Goal: Communication & Community: Answer question/provide support

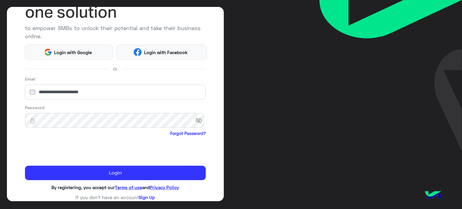
scroll to position [61, 0]
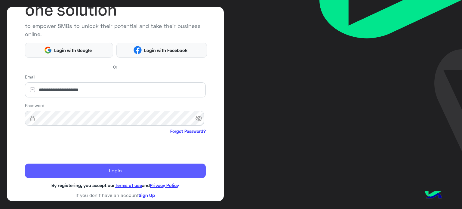
click at [49, 165] on button "Login" at bounding box center [115, 171] width 181 height 14
click at [66, 170] on button "Login" at bounding box center [115, 171] width 181 height 14
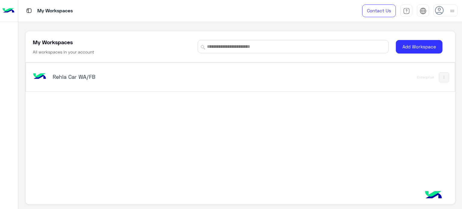
click at [109, 63] on div "Rehla Car WA/FB Enterprise" at bounding box center [240, 77] width 429 height 29
click at [110, 77] on h5 "Rehla Car WA/FB" at bounding box center [128, 76] width 150 height 7
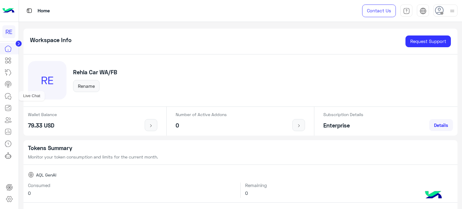
click at [10, 97] on icon at bounding box center [8, 96] width 7 height 7
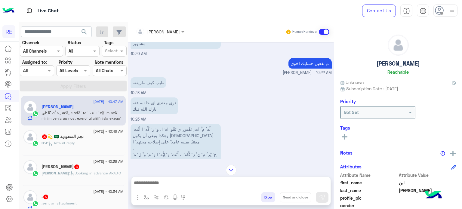
scroll to position [266, 0]
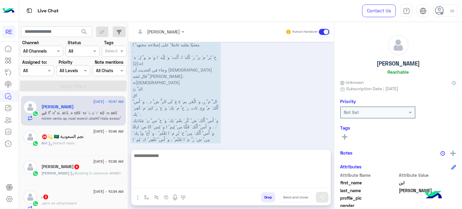
click at [278, 182] on textarea at bounding box center [230, 170] width 199 height 36
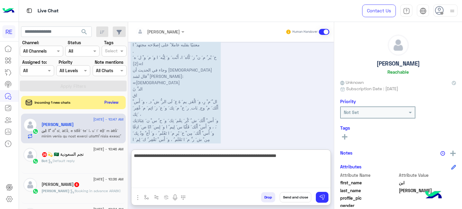
type textarea "**********"
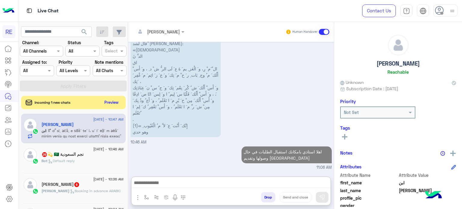
click at [94, 164] on div "Bot : Default reply" at bounding box center [83, 163] width 82 height 11
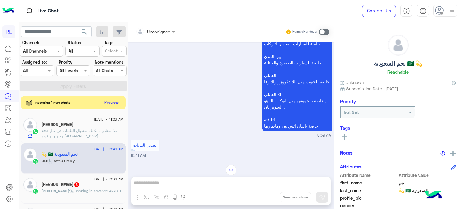
scroll to position [814, 0]
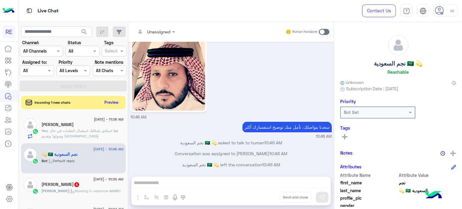
click at [182, 76] on img at bounding box center [168, 74] width 73 height 73
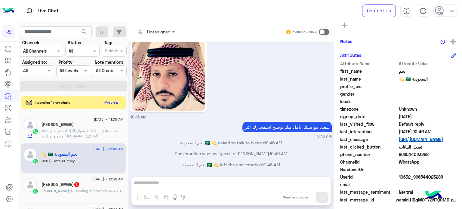
scroll to position [114, 0]
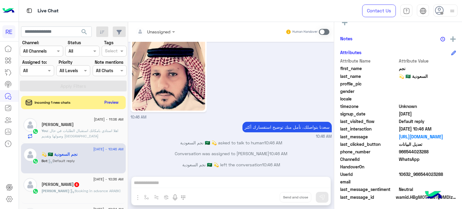
drag, startPoint x: 428, startPoint y: 152, endPoint x: 404, endPoint y: 154, distance: 23.5
click at [404, 154] on span "966544023288" at bounding box center [427, 152] width 57 height 6
copy span "544023288"
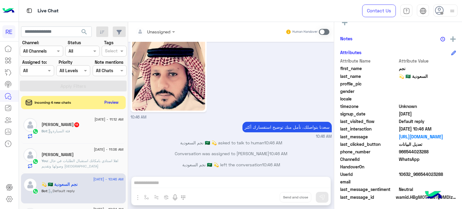
click at [67, 127] on div "[PERSON_NAME] 11" at bounding box center [83, 125] width 82 height 6
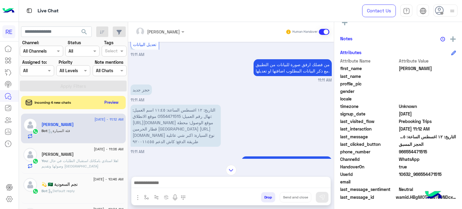
scroll to position [152, 0]
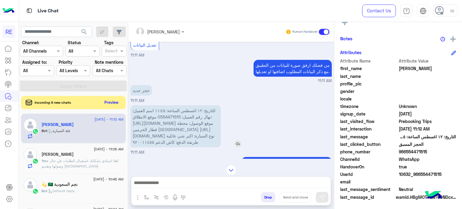
click at [133, 115] on span "التاريخ: ١٢ اغسطس الساعة: ١١:٤٥ اسم العميل: نهال رقم العميل: 0554471515 موقع ال…" at bounding box center [174, 126] width 83 height 37
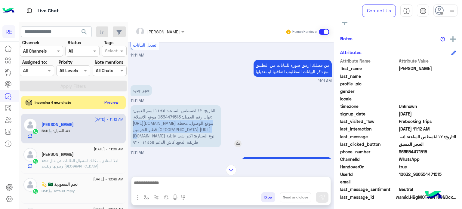
drag, startPoint x: 132, startPoint y: 115, endPoint x: 213, endPoint y: 124, distance: 81.1
click at [213, 124] on span "التاريخ: ١٢ اغسطس الساعة: ١١:٤٥ اسم العميل: نهال رقم العميل: 0554471515 موقع ال…" at bounding box center [174, 126] width 83 height 37
copy span "[URL][DOMAIN_NAME]"
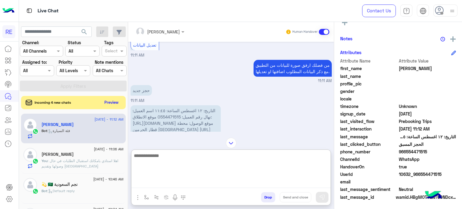
click at [181, 179] on textarea at bounding box center [230, 170] width 199 height 36
type textarea "**********"
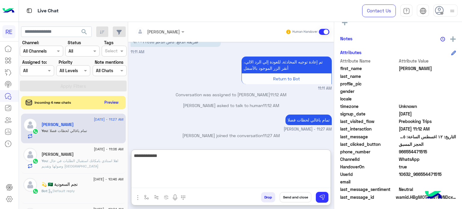
scroll to position [264, 0]
type textarea "**********"
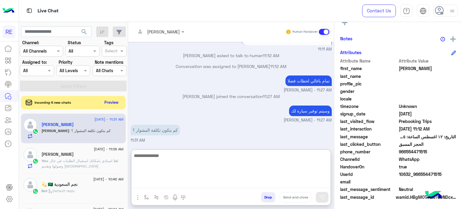
scroll to position [323, 0]
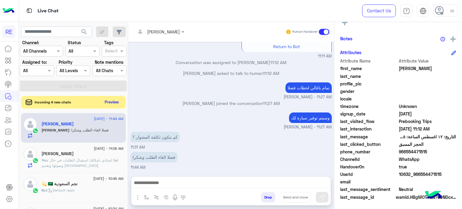
click at [110, 100] on button "Preview" at bounding box center [112, 102] width 19 height 8
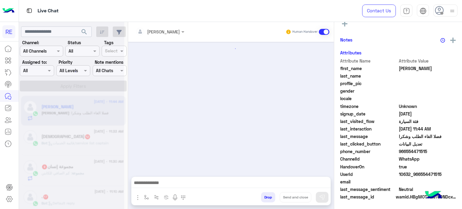
scroll to position [119, 0]
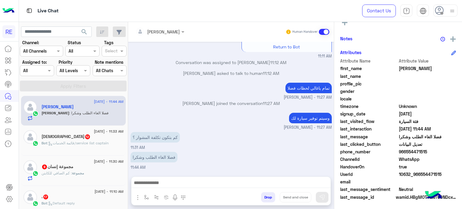
click at [82, 135] on div "[DEMOGRAPHIC_DATA] 12" at bounding box center [83, 137] width 82 height 6
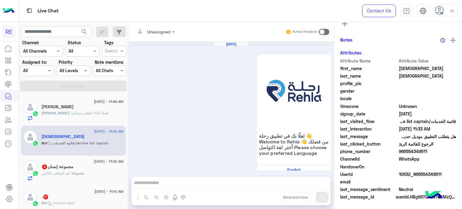
scroll to position [478, 0]
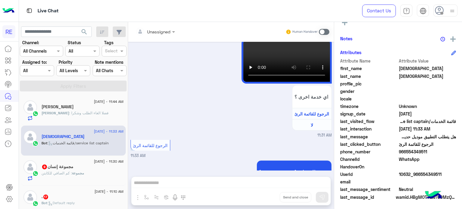
click at [77, 162] on div "[DATE] - 11:30 AM" at bounding box center [83, 162] width 82 height 4
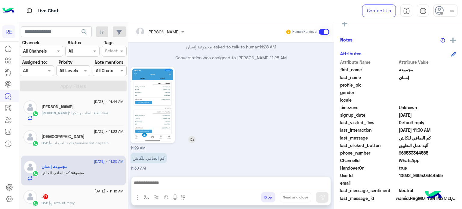
scroll to position [114, 0]
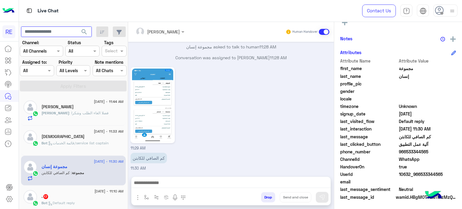
click at [75, 30] on input "text" at bounding box center [56, 31] width 71 height 11
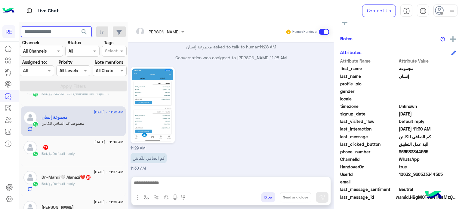
scroll to position [50, 0]
click at [72, 151] on span ": Default reply" at bounding box center [61, 153] width 28 height 5
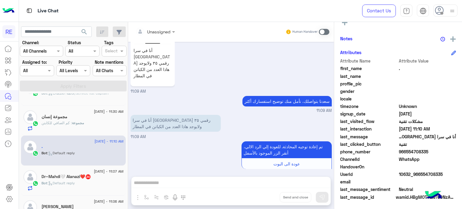
scroll to position [675, 0]
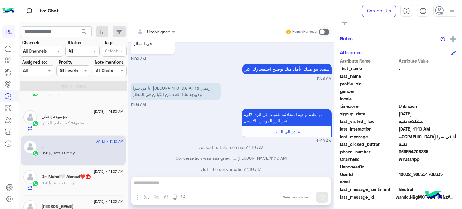
click at [325, 30] on span at bounding box center [324, 32] width 11 height 6
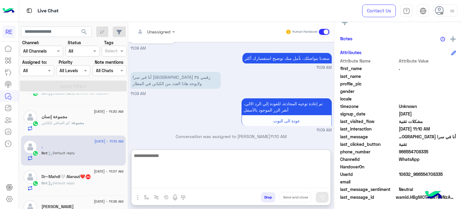
click at [275, 186] on textarea at bounding box center [230, 170] width 199 height 36
type textarea "**********"
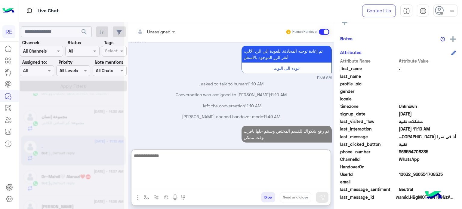
scroll to position [750, 0]
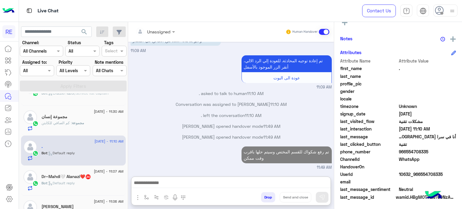
click at [64, 175] on h5 "Dr~[PERSON_NAME]❤️ 20" at bounding box center [67, 176] width 50 height 5
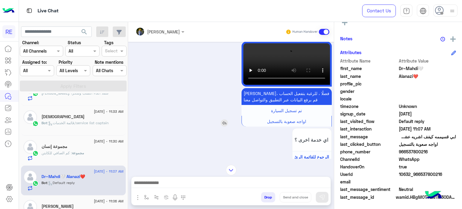
scroll to position [544, 0]
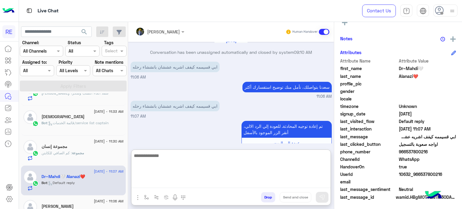
click at [261, 179] on textarea at bounding box center [230, 170] width 199 height 36
type textarea "**********"
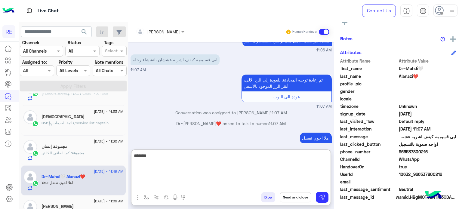
scroll to position [602, 0]
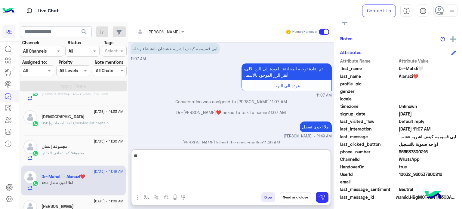
type textarea "*"
type textarea "*********"
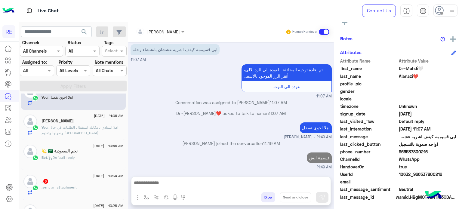
scroll to position [0, 0]
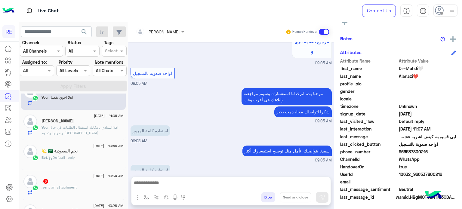
click at [78, 179] on div ". 3" at bounding box center [83, 182] width 82 height 6
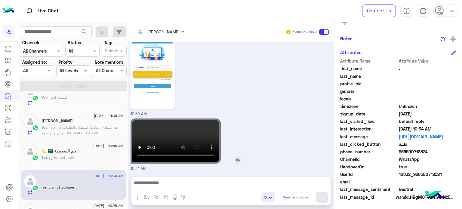
scroll to position [206, 0]
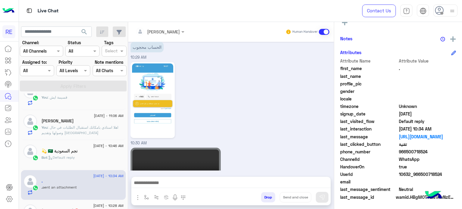
drag, startPoint x: 426, startPoint y: 150, endPoint x: 405, endPoint y: 153, distance: 21.5
click at [405, 153] on span "966500718524" at bounding box center [427, 152] width 57 height 6
copy span "500718524"
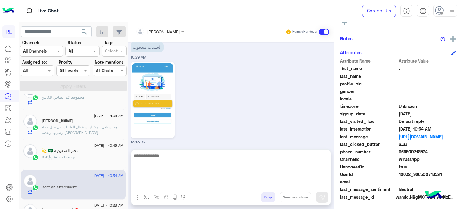
click at [240, 187] on textarea at bounding box center [230, 170] width 199 height 36
type textarea "**********"
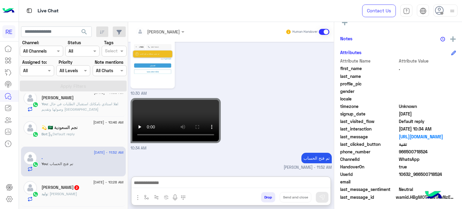
scroll to position [270, 0]
click at [78, 135] on div "Bot : Default reply" at bounding box center [83, 136] width 82 height 11
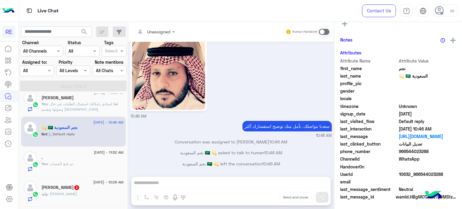
scroll to position [114, 0]
drag, startPoint x: 220, startPoint y: 122, endPoint x: 66, endPoint y: 186, distance: 166.7
click at [66, 186] on h5 "[PERSON_NAME] 2" at bounding box center [61, 187] width 38 height 5
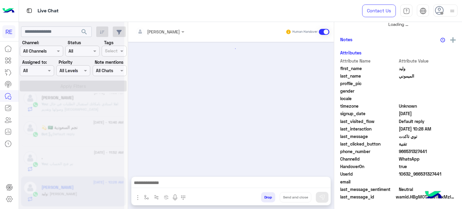
click at [66, 186] on div at bounding box center [71, 106] width 105 height 209
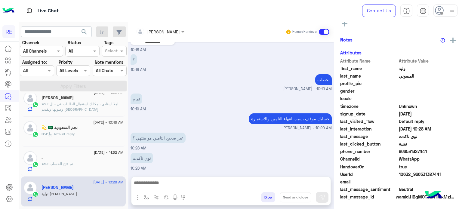
scroll to position [114, 0]
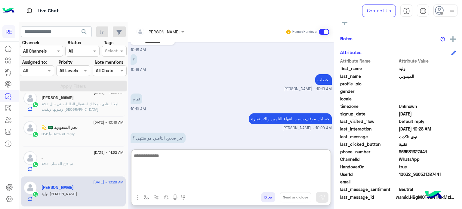
click at [198, 183] on textarea at bounding box center [230, 170] width 199 height 36
type textarea "**********"
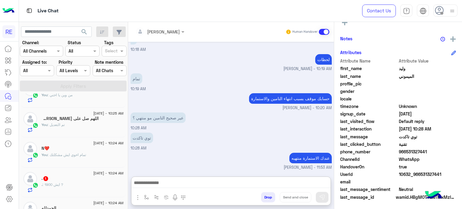
scroll to position [168, 0]
click at [79, 172] on div "[DATE] - 10:24 AM" at bounding box center [83, 174] width 82 height 4
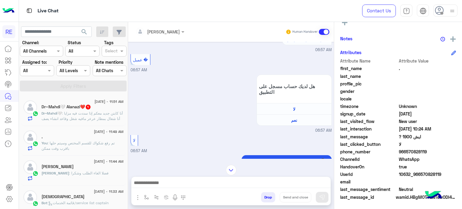
click at [84, 119] on span ": أنا كابتن جديد معكم إذا سددت فيه مزايا أنا شغال بمطار عرعر مافيه شغل وقاعد ان…" at bounding box center [82, 118] width 81 height 15
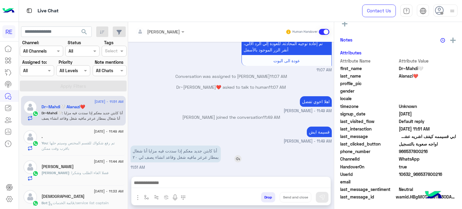
scroll to position [114, 0]
click at [199, 151] on p "أنا كابتن جديد معكم إذا سددت فيه مزايا أنا شغال بمطار عرعر مافيه شغل وقاعد انشا…" at bounding box center [176, 154] width 90 height 17
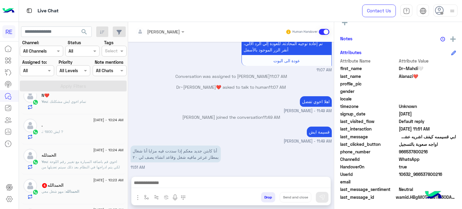
scroll to position [408, 0]
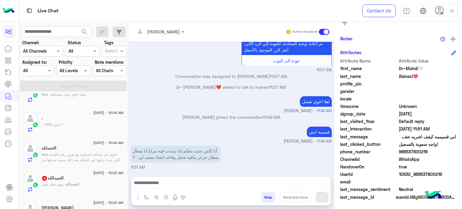
click at [76, 179] on div "الحمدالله 4" at bounding box center [83, 179] width 82 height 6
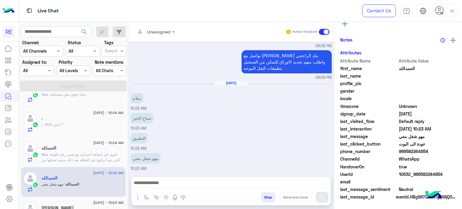
scroll to position [114, 0]
click at [179, 178] on div at bounding box center [230, 184] width 199 height 15
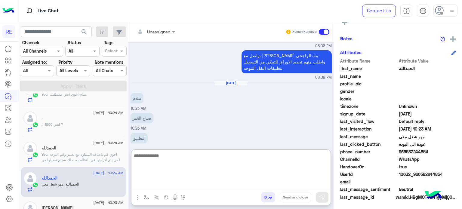
click at [179, 183] on textarea at bounding box center [230, 170] width 199 height 36
type textarea "*********"
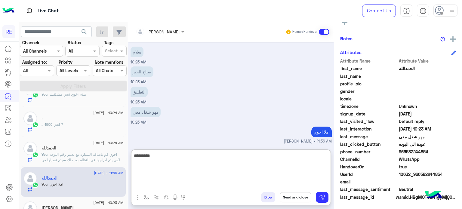
scroll to position [173, 0]
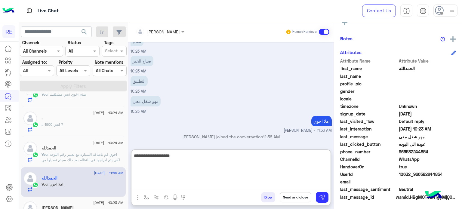
type textarea "**********"
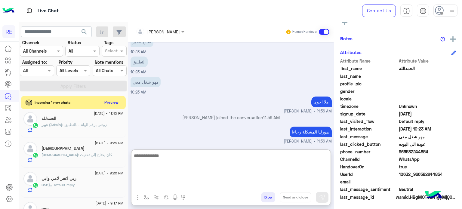
scroll to position [3, 0]
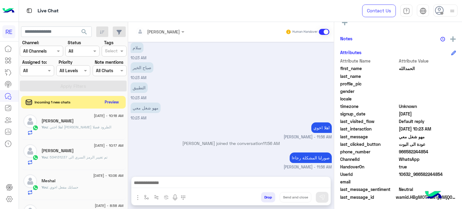
click at [114, 101] on button "Preview" at bounding box center [112, 102] width 19 height 8
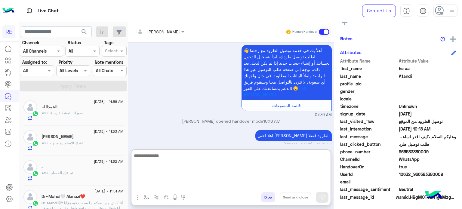
scroll to position [456, 0]
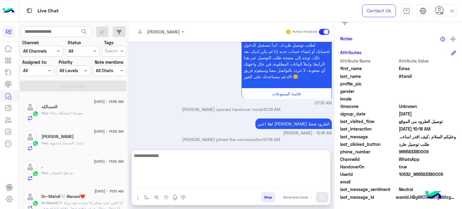
click at [300, 186] on textarea at bounding box center [230, 170] width 199 height 36
type textarea "*"
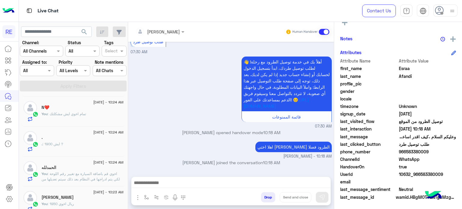
scroll to position [445, 0]
